Goal: Information Seeking & Learning: Learn about a topic

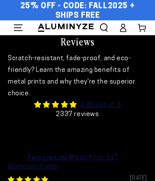
select select "**********"
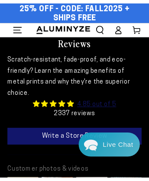
scroll to position [2485, 0]
